Goal: Task Accomplishment & Management: Use online tool/utility

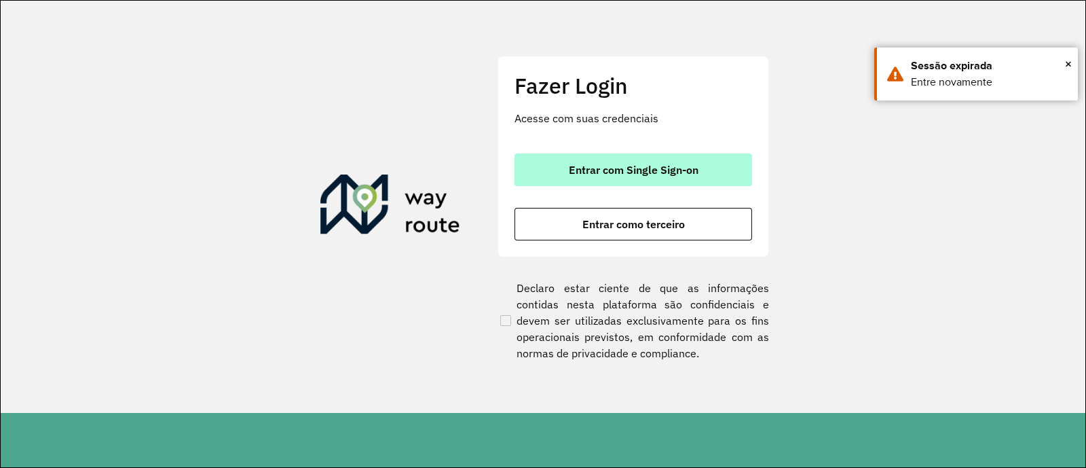
click at [638, 161] on button "Entrar com Single Sign-on" at bounding box center [633, 169] width 238 height 33
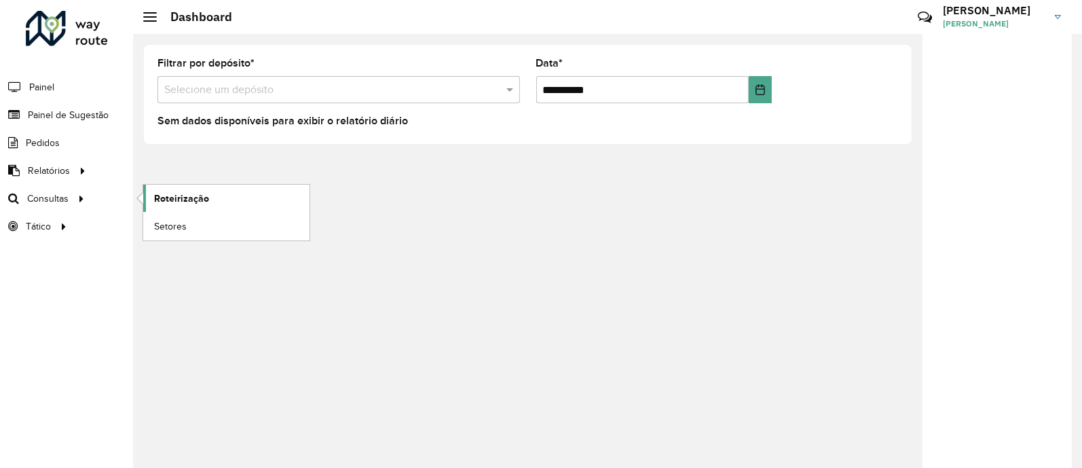
click at [165, 196] on span "Roteirização" at bounding box center [181, 198] width 55 height 14
click at [178, 229] on span "Setores" at bounding box center [170, 226] width 33 height 14
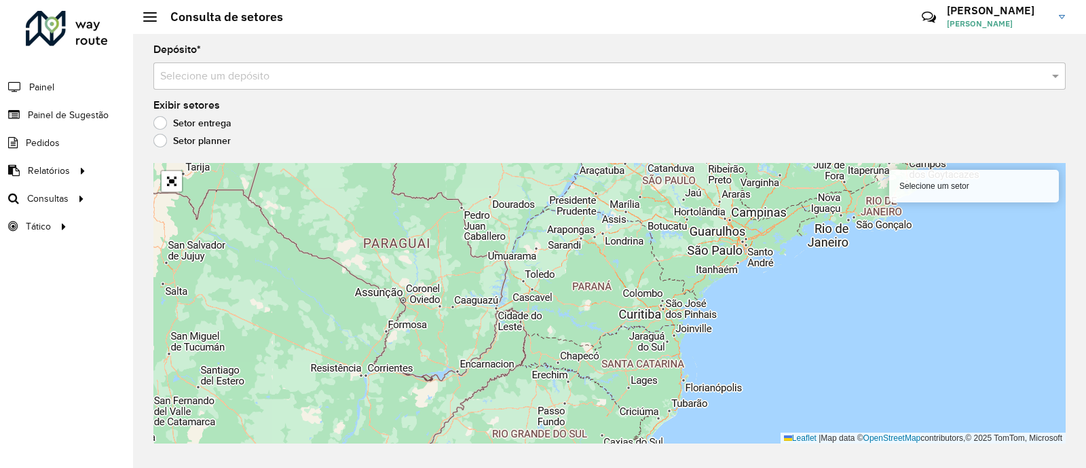
click at [773, 73] on input "text" at bounding box center [595, 77] width 871 height 16
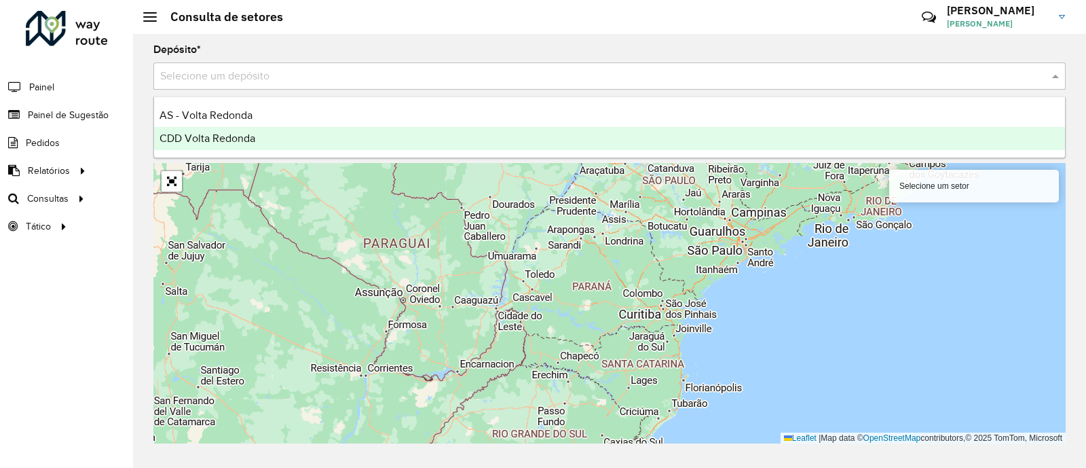
click at [223, 136] on span "CDD Volta Redonda" at bounding box center [207, 138] width 96 height 12
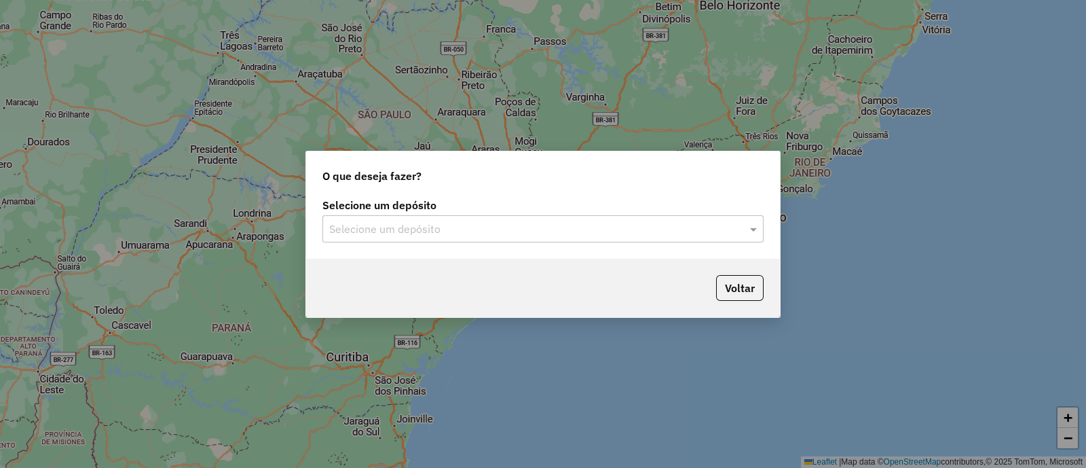
click at [679, 240] on div "Selecione um depósito" at bounding box center [542, 228] width 441 height 27
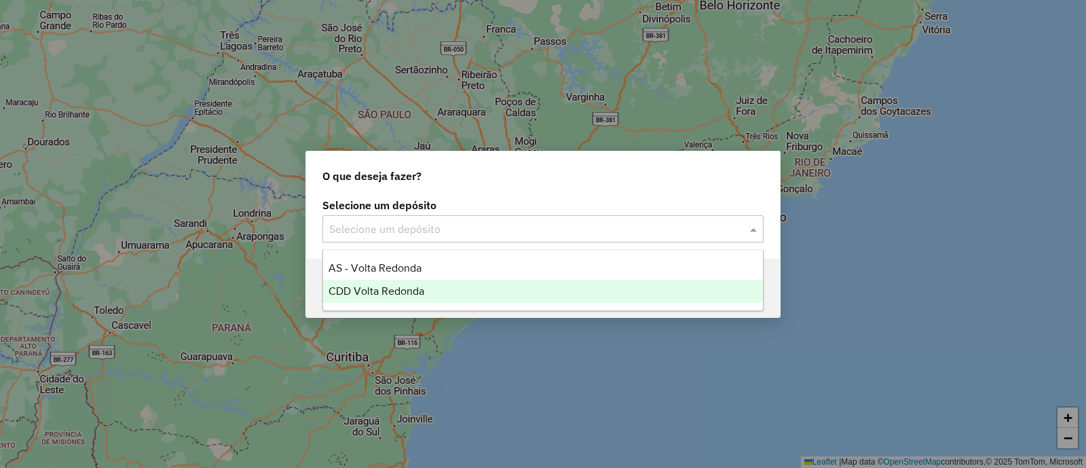
click at [412, 294] on span "CDD Volta Redonda" at bounding box center [376, 291] width 96 height 12
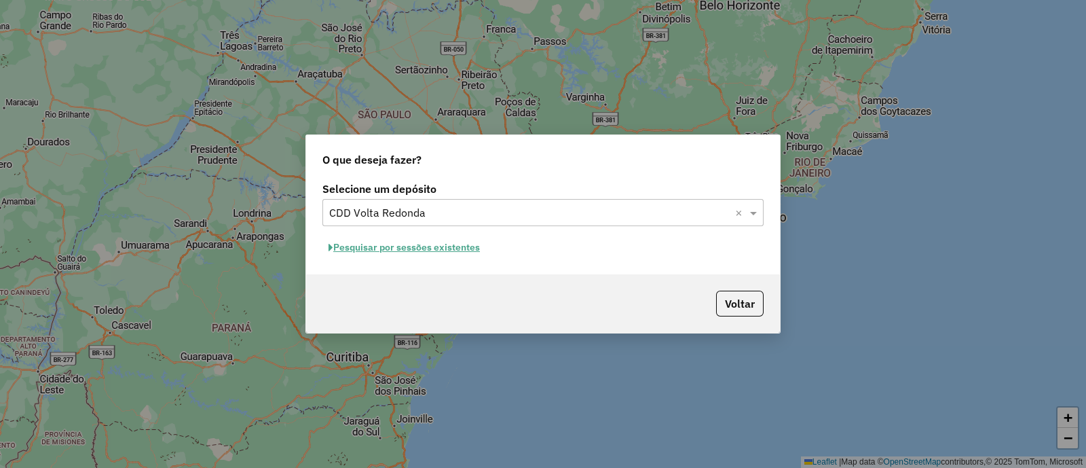
click at [444, 249] on button "Pesquisar por sessões existentes" at bounding box center [404, 247] width 164 height 21
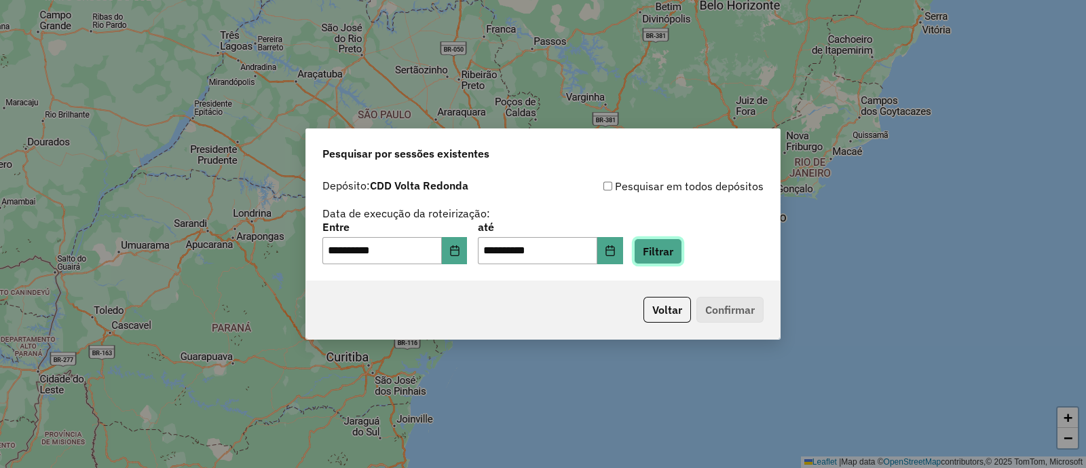
click at [679, 258] on button "Filtrar" at bounding box center [658, 251] width 48 height 26
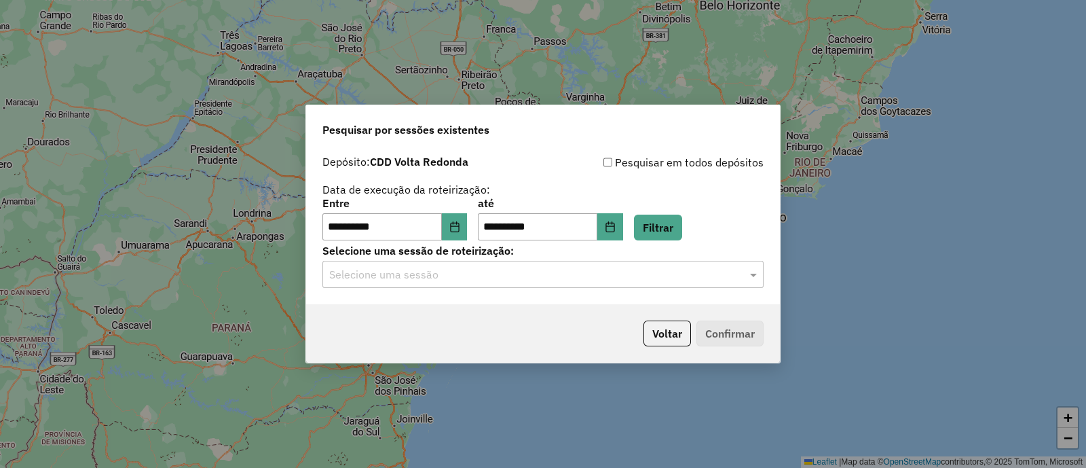
click at [678, 282] on div "Selecione uma sessão" at bounding box center [542, 274] width 441 height 27
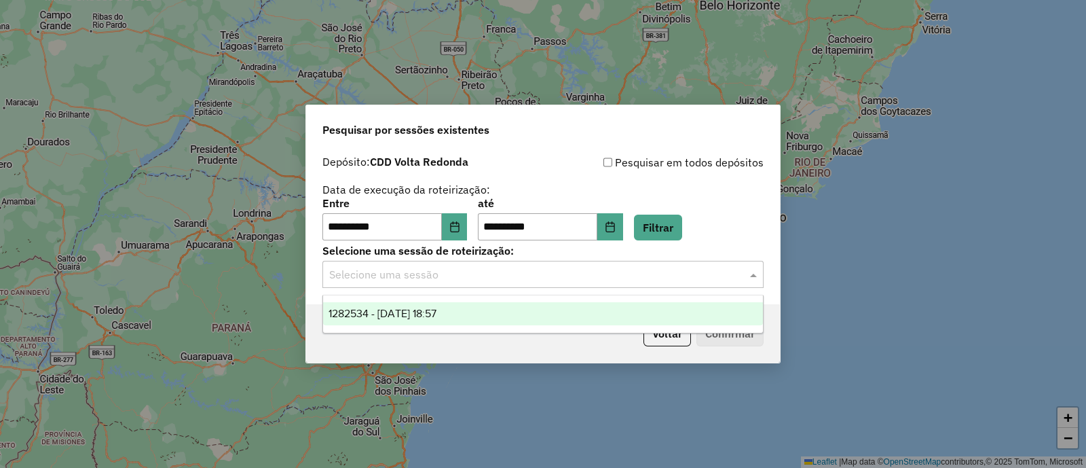
click at [606, 303] on div "1282534 - [DATE] 18:57" at bounding box center [543, 313] width 440 height 23
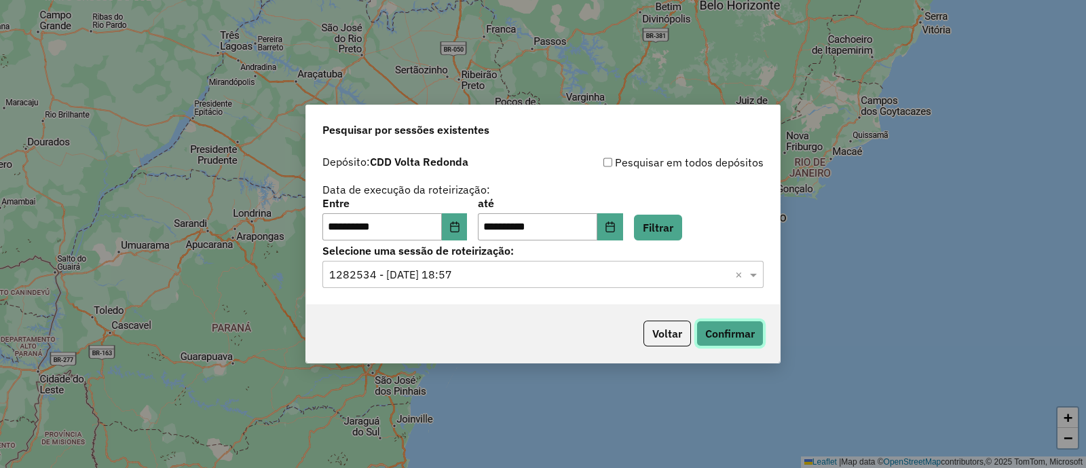
click at [708, 330] on button "Confirmar" at bounding box center [729, 333] width 67 height 26
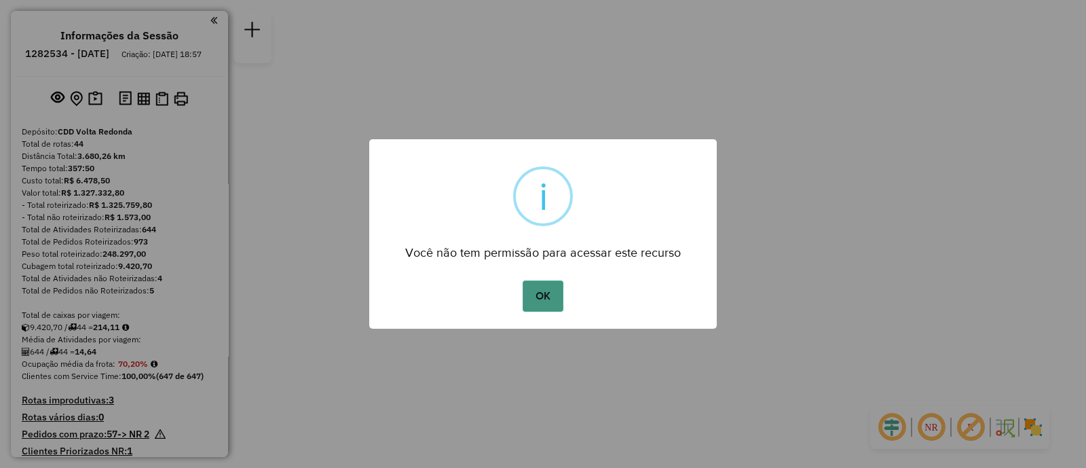
click at [561, 291] on button "OK" at bounding box center [543, 295] width 40 height 31
